Goal: Contribute content: Contribute content

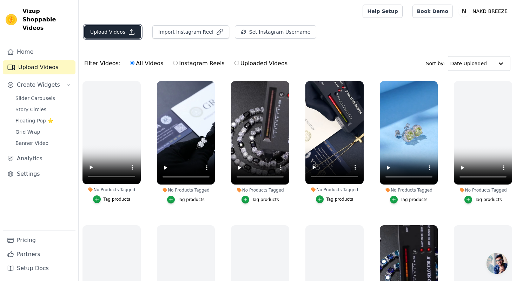
click at [110, 31] on button "Upload Videos" at bounding box center [112, 31] width 57 height 13
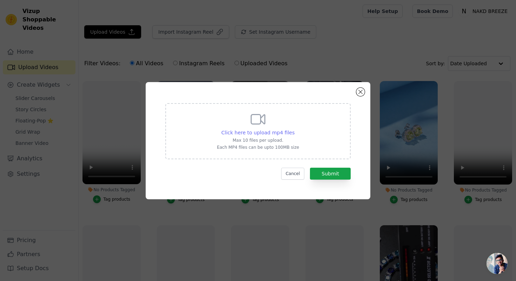
click at [229, 131] on span "Click here to upload mp4 files" at bounding box center [258, 133] width 73 height 6
click at [229, 129] on input "Click here to upload mp4 files Max 10 files per upload. Each MP4 files can be u…" at bounding box center [294, 129] width 0 height 0
type input "C:\fakepath\e1312fdc-fe3c-4bfe-a6fa-580dc4e8b668-h265-hd.MP4"
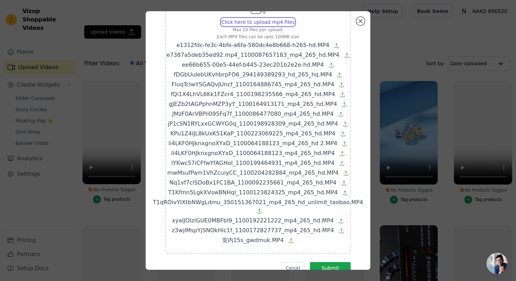
scroll to position [64, 0]
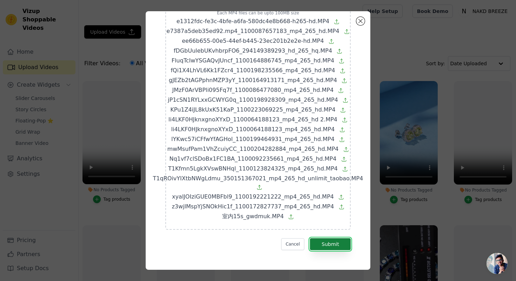
click at [229, 247] on button "Submit" at bounding box center [330, 245] width 41 height 12
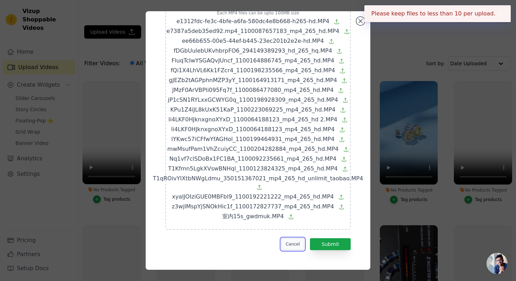
click at [229, 241] on button "Cancel" at bounding box center [293, 245] width 24 height 12
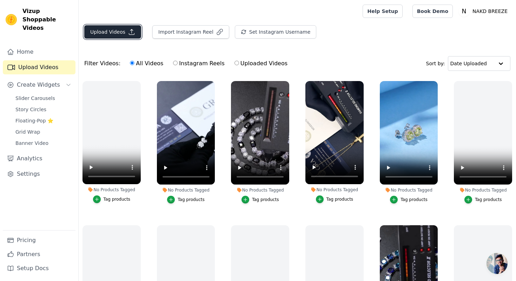
click at [118, 27] on button "Upload Videos" at bounding box center [112, 31] width 57 height 13
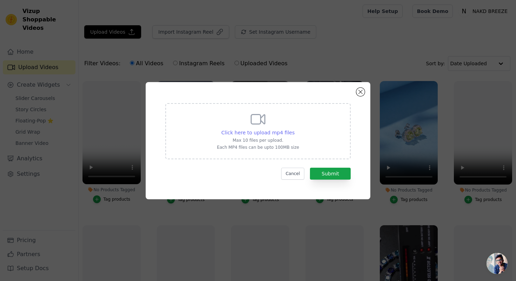
click at [229, 130] on span "Click here to upload mp4 files" at bounding box center [258, 133] width 73 height 6
click at [229, 129] on input "Click here to upload mp4 files Max 10 files per upload. Each MP4 files can be u…" at bounding box center [294, 129] width 0 height 0
type input "C:\fakepath\e1312fdc-fe3c-4bfe-a6fa-580dc4e8b668-h265-hd.MP4"
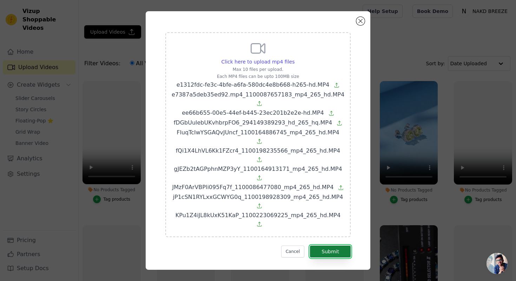
click at [229, 246] on button "Submit" at bounding box center [330, 252] width 41 height 12
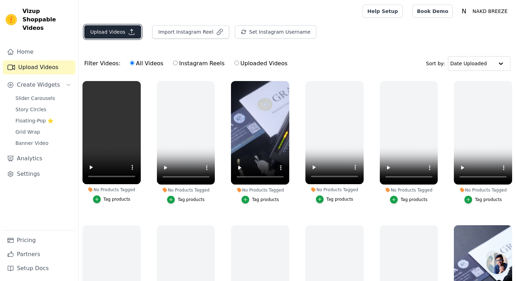
click at [119, 33] on button "Upload Videos" at bounding box center [112, 31] width 57 height 13
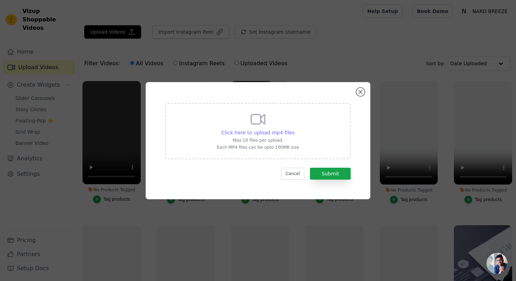
click at [263, 133] on span "Click here to upload mp4 files" at bounding box center [258, 133] width 73 height 6
click at [294, 129] on input "Click here to upload mp4 files Max 10 files per upload. Each MP4 files can be u…" at bounding box center [294, 129] width 0 height 0
type input "C:\fakepath\li4LKF0HJknxgnoXYxD_1100064188123_mp4_265_hd 2.MP4"
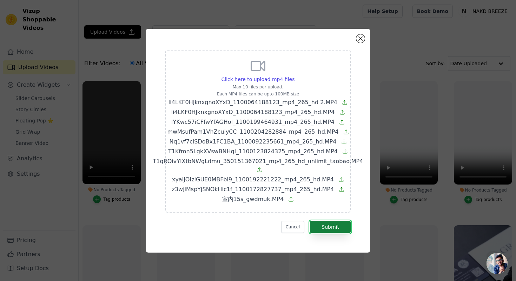
click at [336, 229] on button "Submit" at bounding box center [330, 227] width 41 height 12
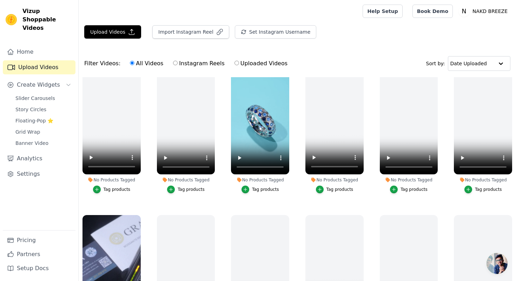
scroll to position [137, 0]
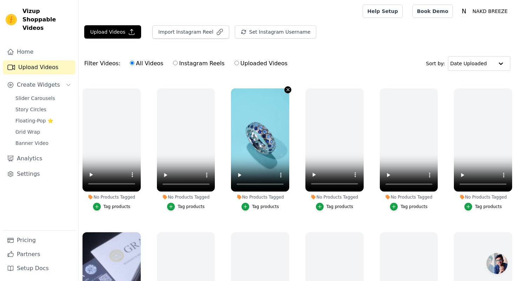
click at [288, 90] on icon "button" at bounding box center [288, 90] width 3 height 3
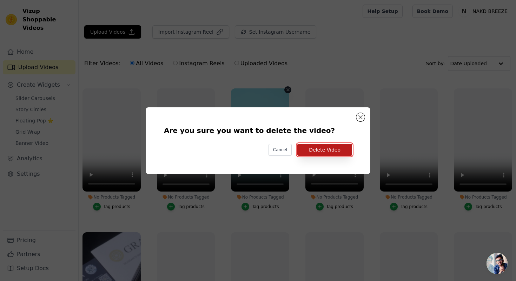
click at [320, 150] on button "Delete Video" at bounding box center [325, 150] width 55 height 12
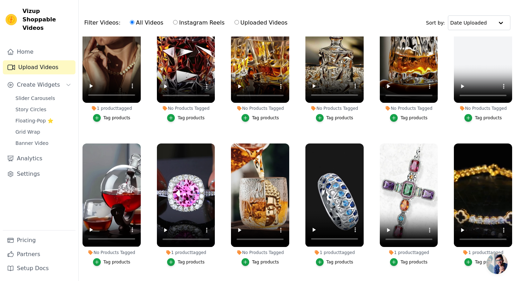
scroll to position [72, 0]
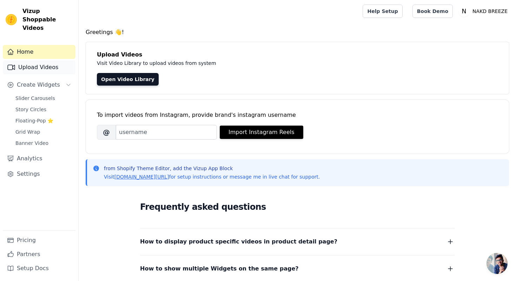
click at [45, 61] on link "Upload Videos" at bounding box center [39, 67] width 73 height 14
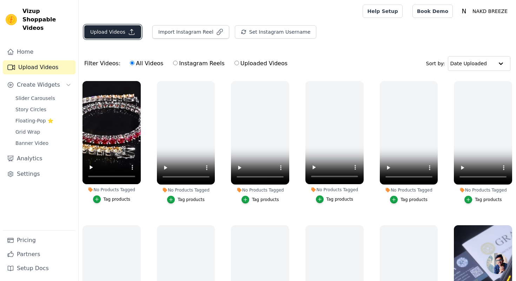
click at [118, 34] on button "Upload Videos" at bounding box center [112, 31] width 57 height 13
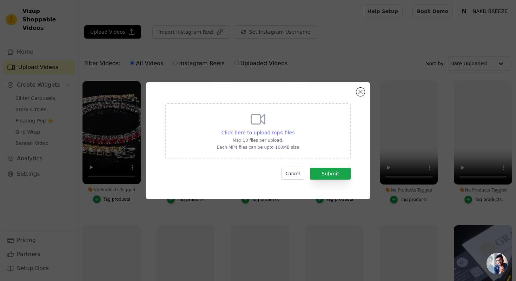
click at [278, 134] on span "Click here to upload mp4 files" at bounding box center [258, 133] width 73 height 6
click at [294, 129] on input "Click here to upload mp4 files Max 10 files per upload. Each MP4 files can be u…" at bounding box center [294, 129] width 0 height 0
click at [294, 167] on form "Click here to upload mp4 files Max 10 files per upload. Each MP4 files can be u…" at bounding box center [257, 141] width 185 height 77
click at [294, 169] on button "Cancel" at bounding box center [293, 174] width 24 height 12
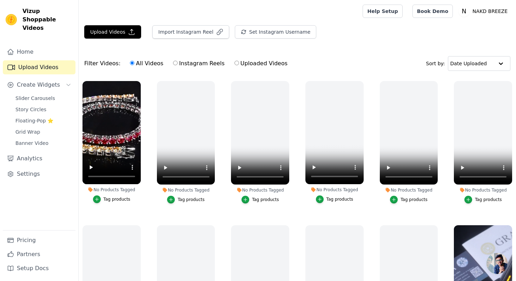
click at [98, 25] on main "Upload Videos Import Instagram Reel Set Instagram Username Import Latest IG Ree…" at bounding box center [298, 187] width 438 height 331
click at [98, 36] on button "Upload Videos" at bounding box center [112, 31] width 57 height 13
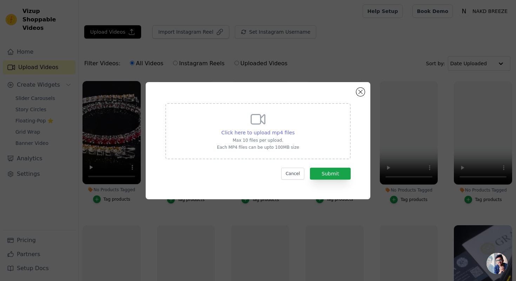
click at [234, 131] on span "Click here to upload mp4 files" at bounding box center [258, 133] width 73 height 6
click at [294, 129] on input "Click here to upload mp4 files Max 10 files per upload. Each MP4 files can be u…" at bounding box center [294, 129] width 0 height 0
click at [295, 175] on button "Cancel" at bounding box center [293, 174] width 24 height 12
